Goal: Check status: Check status

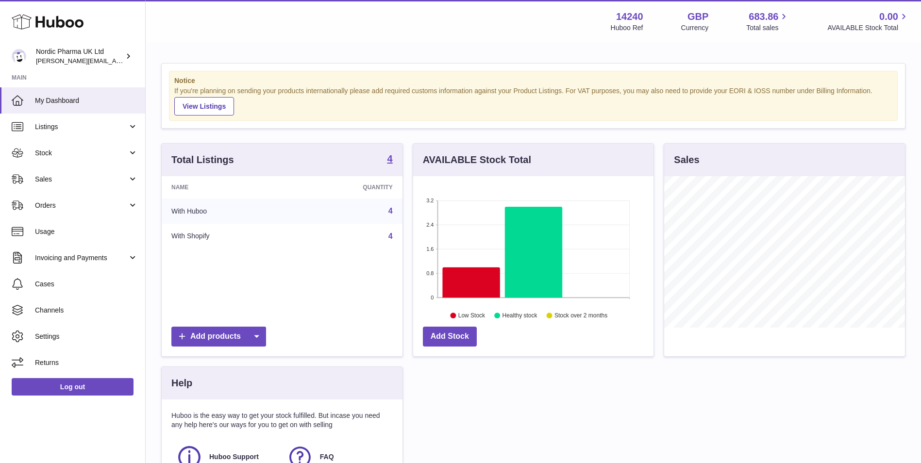
scroll to position [151, 240]
click at [52, 151] on span "Stock" at bounding box center [81, 153] width 93 height 9
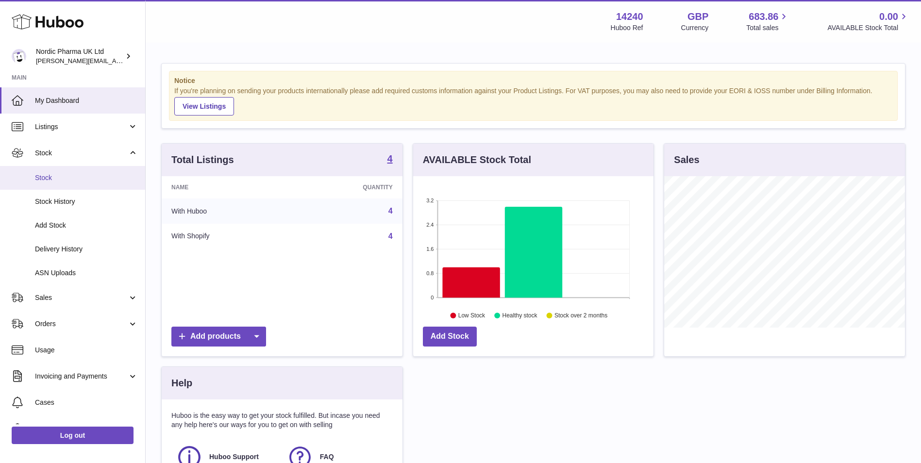
click at [51, 176] on span "Stock" at bounding box center [86, 177] width 103 height 9
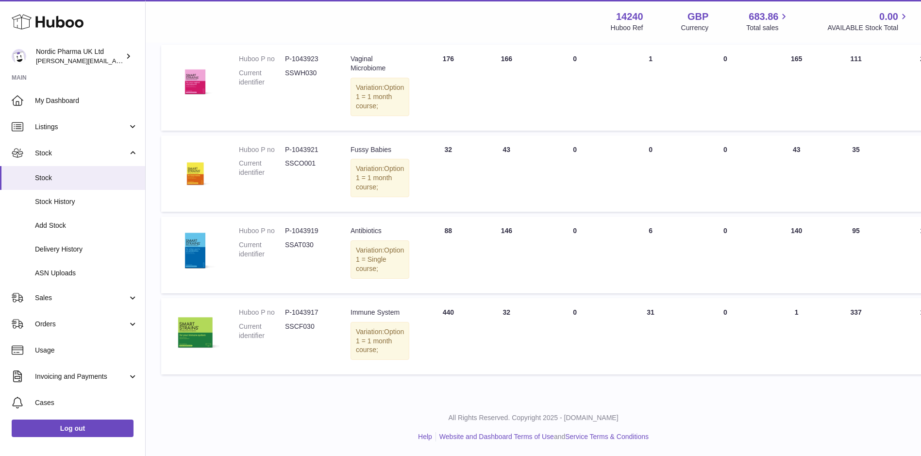
scroll to position [194, 0]
click at [69, 248] on span "Delivery History" at bounding box center [86, 249] width 103 height 9
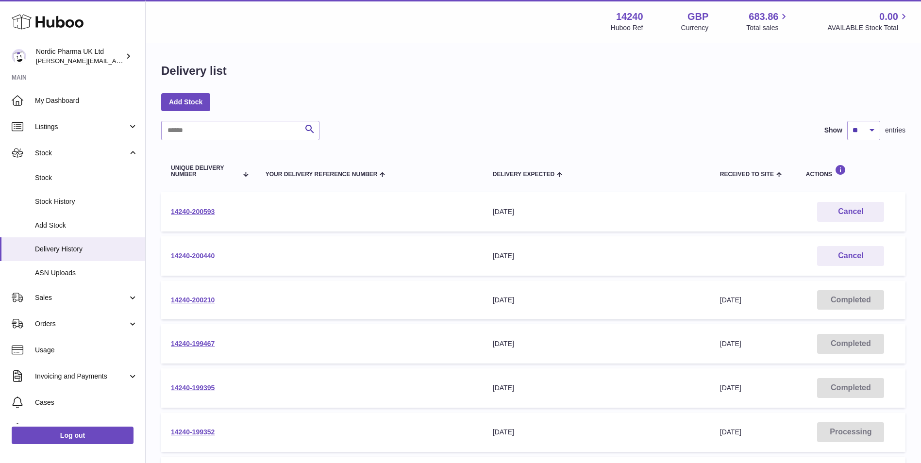
click at [202, 254] on link "14240-200440" at bounding box center [193, 256] width 44 height 8
click at [68, 435] on link "Log out" at bounding box center [73, 435] width 122 height 17
